Goal: Transaction & Acquisition: Purchase product/service

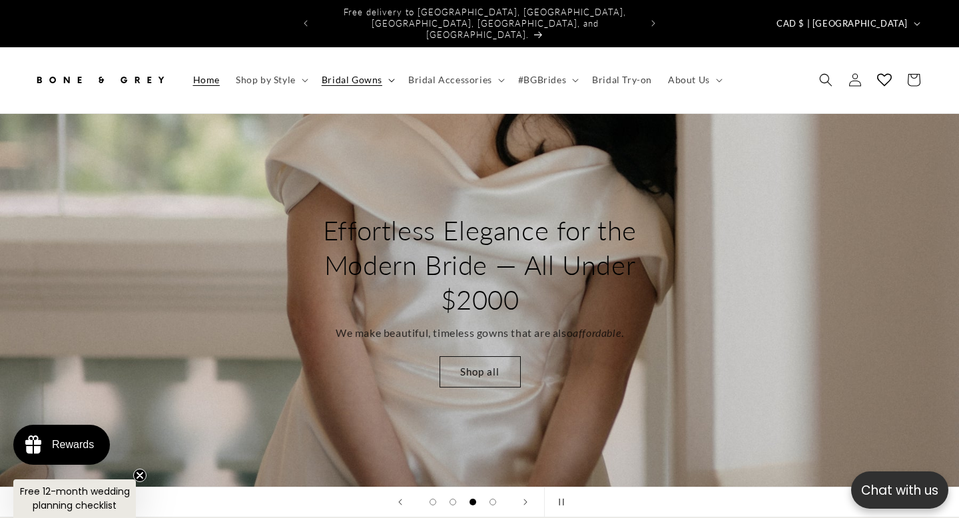
click at [382, 79] on span "Bridal Gowns" at bounding box center [352, 80] width 61 height 12
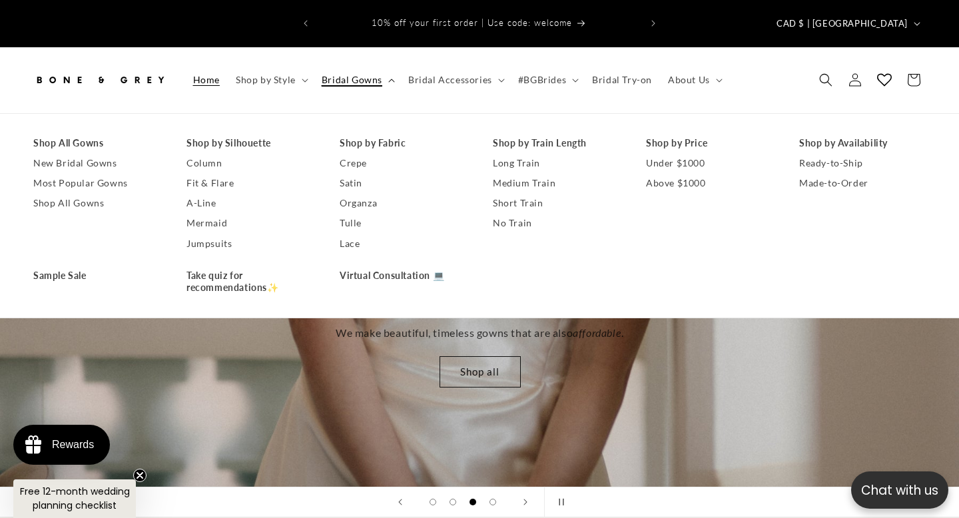
click at [382, 79] on span "Bridal Gowns" at bounding box center [352, 80] width 61 height 12
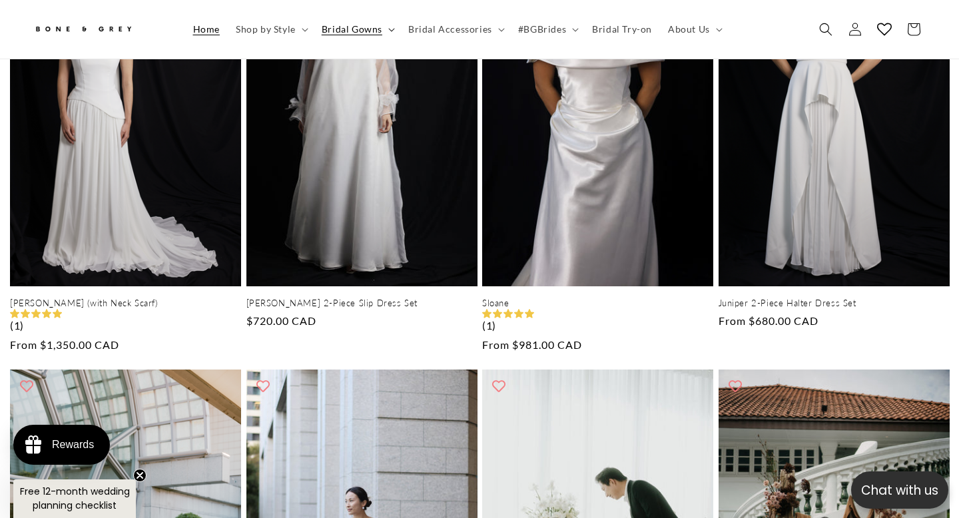
scroll to position [0, 2878]
click at [395, 32] on icon at bounding box center [391, 30] width 7 height 4
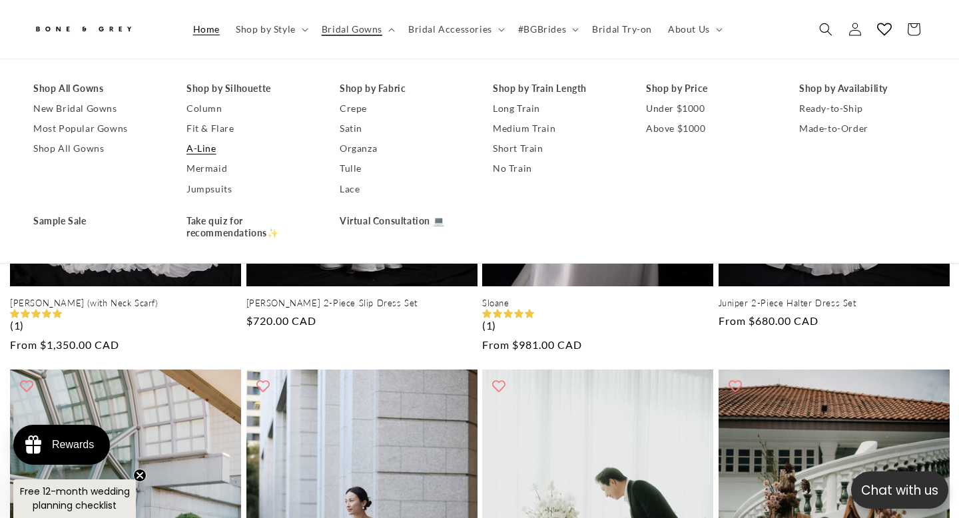
scroll to position [0, 0]
click at [222, 159] on link "A-Line" at bounding box center [250, 149] width 127 height 20
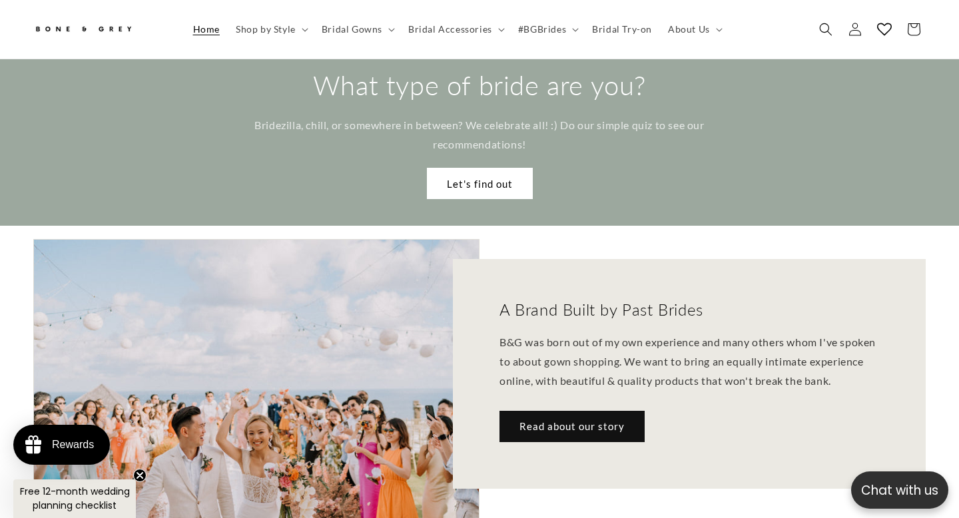
scroll to position [1627, 0]
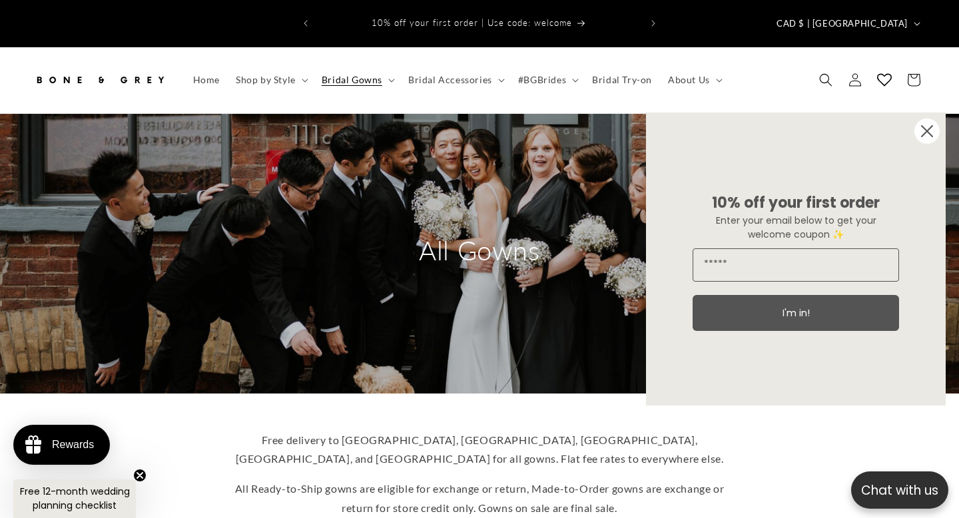
click at [928, 125] on circle "Close dialog" at bounding box center [927, 131] width 25 height 25
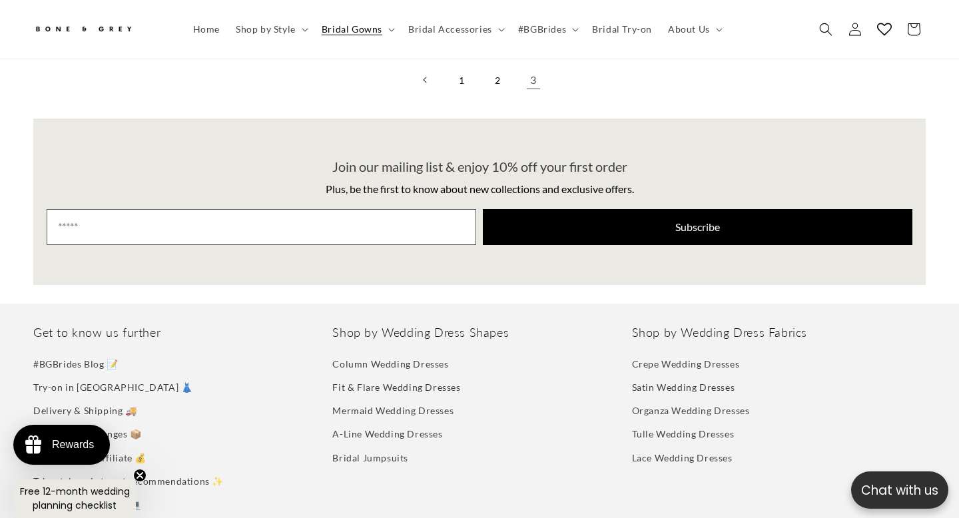
scroll to position [2892, 0]
